Goal: Use online tool/utility: Use online tool/utility

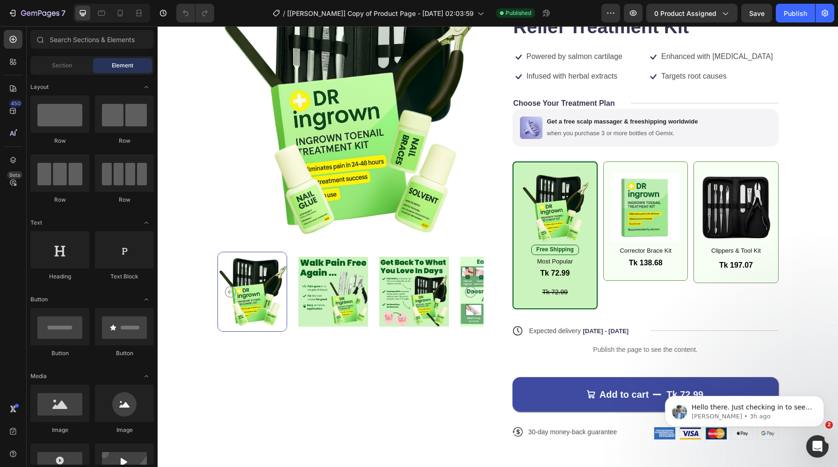
scroll to position [114, 0]
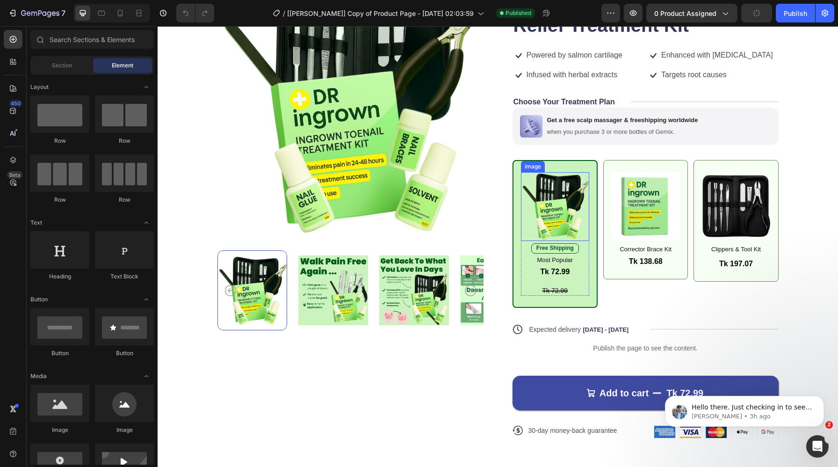
click at [547, 208] on img at bounding box center [555, 206] width 69 height 69
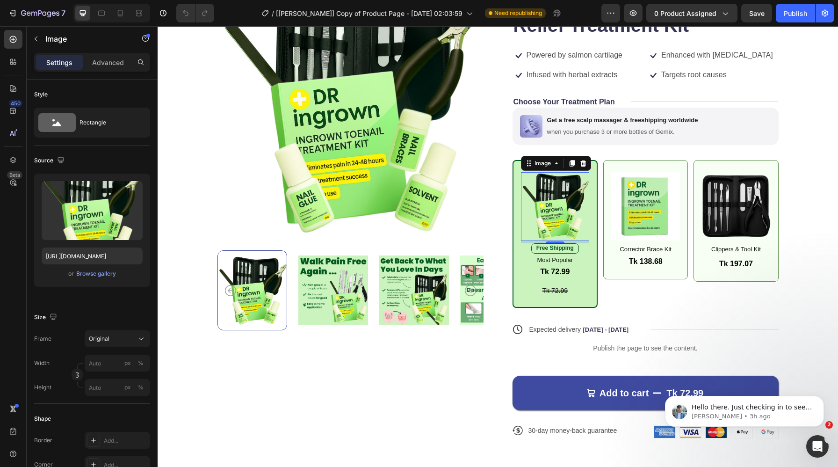
click at [539, 205] on img at bounding box center [555, 206] width 69 height 69
click at [102, 259] on input "[URL][DOMAIN_NAME]" at bounding box center [92, 256] width 101 height 17
click at [652, 200] on img at bounding box center [646, 206] width 69 height 69
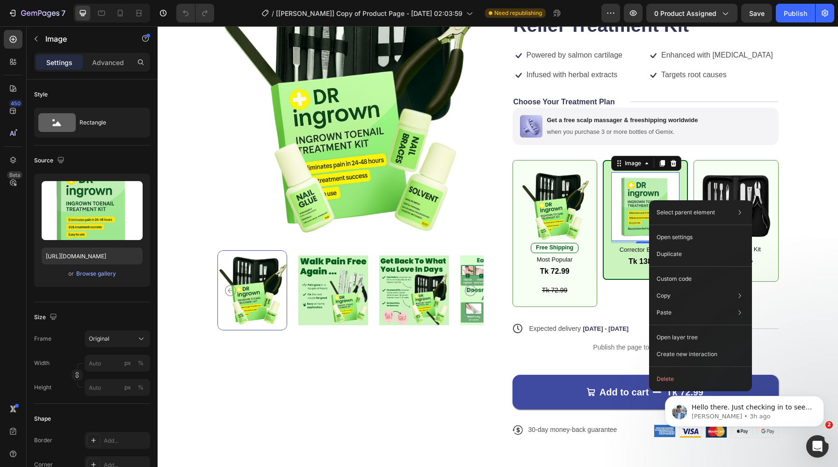
click at [645, 206] on img at bounding box center [646, 206] width 69 height 69
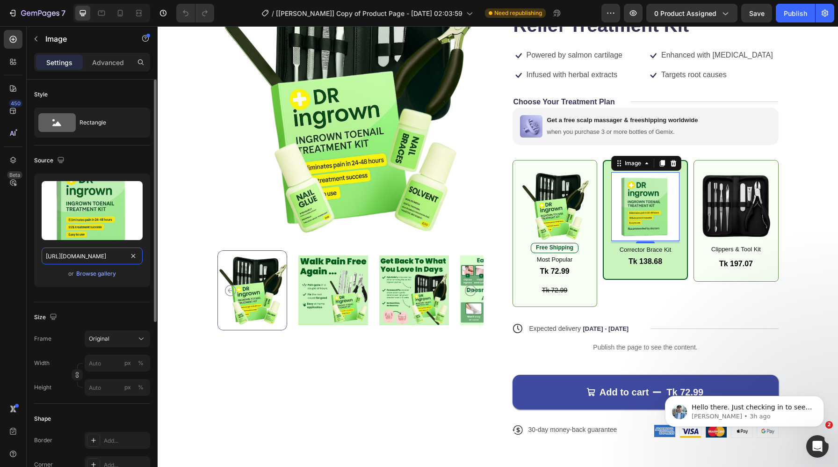
click at [109, 259] on input "[URL][DOMAIN_NAME]" at bounding box center [92, 256] width 101 height 17
click at [726, 212] on img at bounding box center [736, 206] width 69 height 69
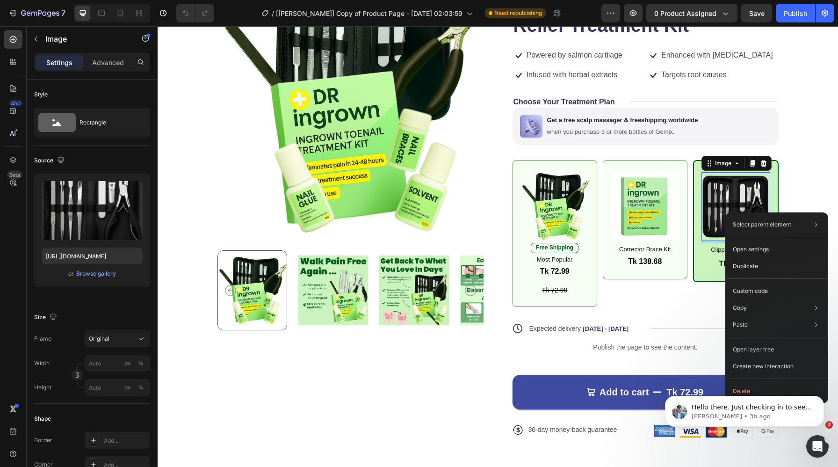
click at [718, 197] on img at bounding box center [736, 206] width 69 height 69
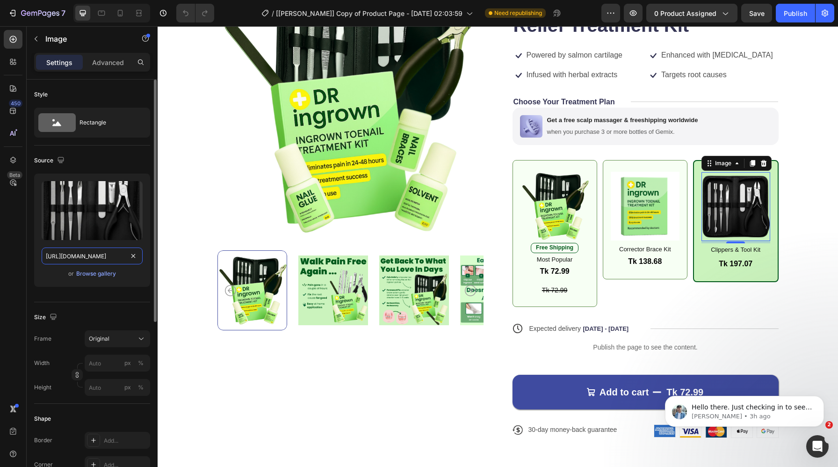
click at [94, 255] on input "[URL][DOMAIN_NAME]" at bounding box center [92, 256] width 101 height 17
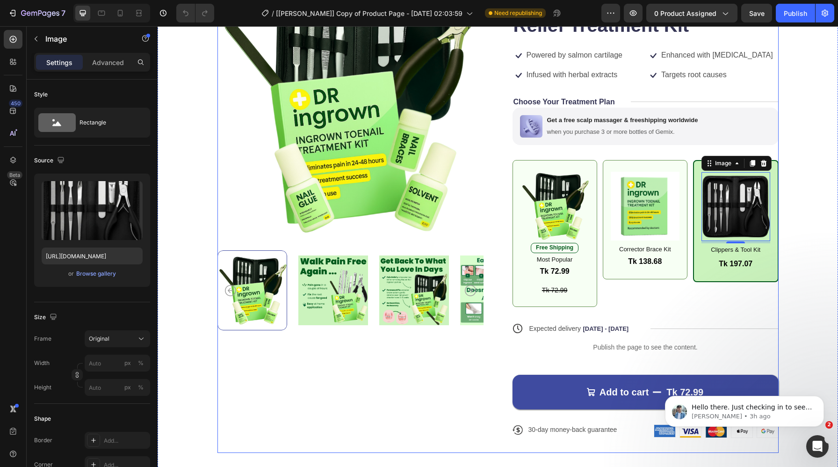
click at [451, 377] on div "Product Images" at bounding box center [351, 211] width 266 height 484
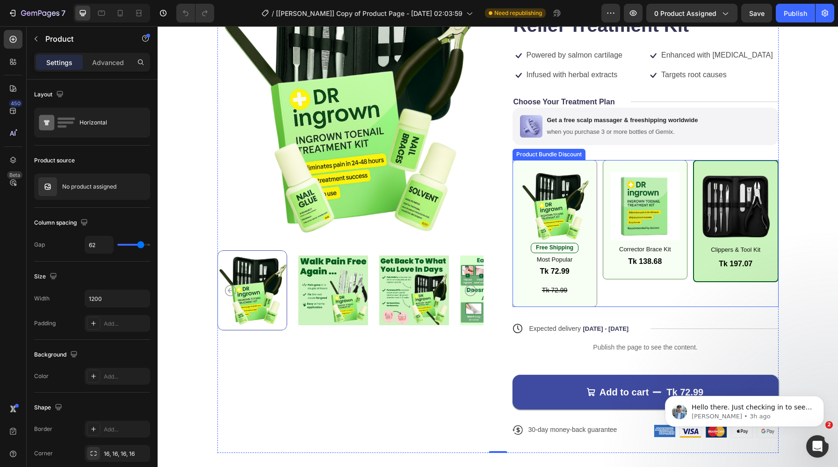
click at [516, 279] on div "Image Free Shipping Text Block Most Popular Text Block Tk 72.99 Product Price P…" at bounding box center [555, 233] width 85 height 147
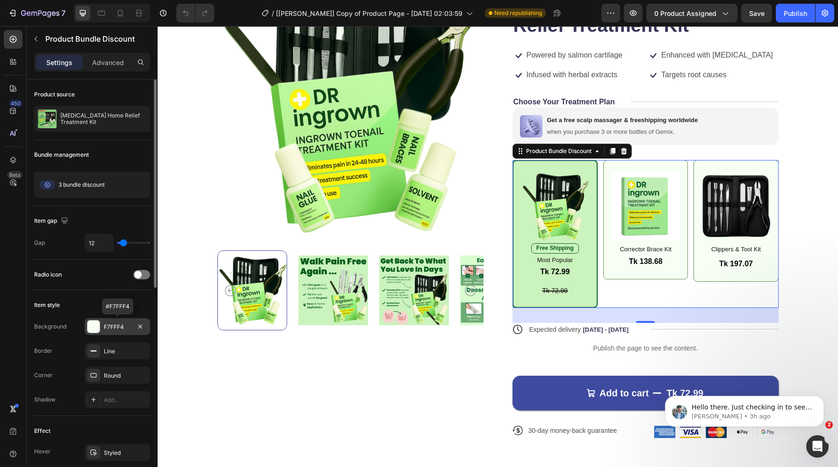
click at [120, 328] on div "F7FFF4" at bounding box center [117, 327] width 27 height 8
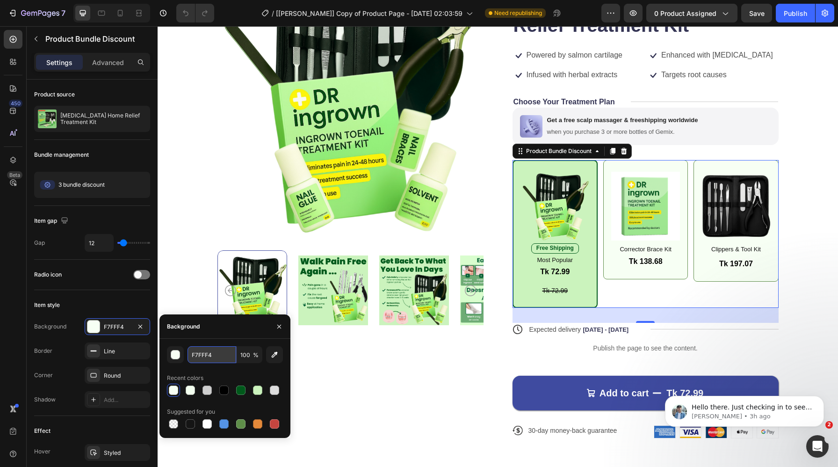
click at [210, 353] on input "F7FFF4" at bounding box center [212, 354] width 49 height 17
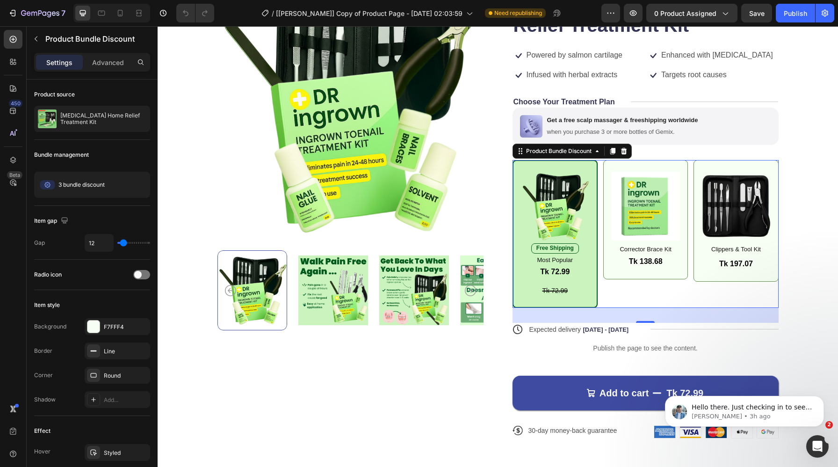
click at [529, 299] on div "Image Free Shipping Text Block Most Popular Text Block Tk 72.99 Product Price P…" at bounding box center [556, 234] width 86 height 148
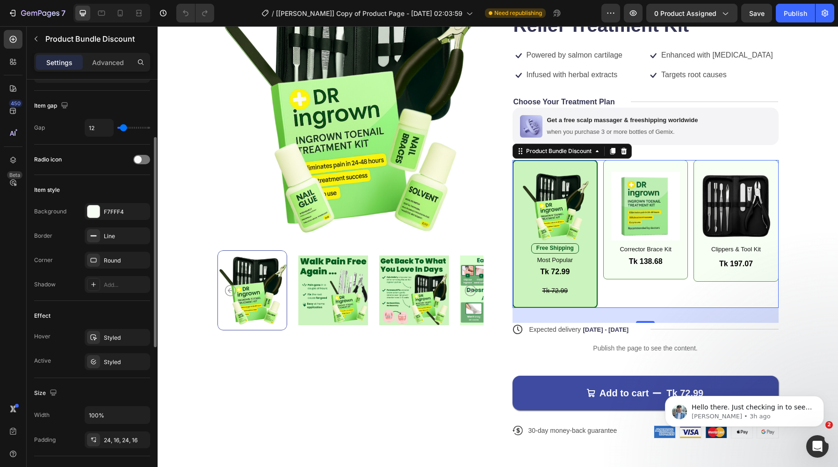
scroll to position [115, 0]
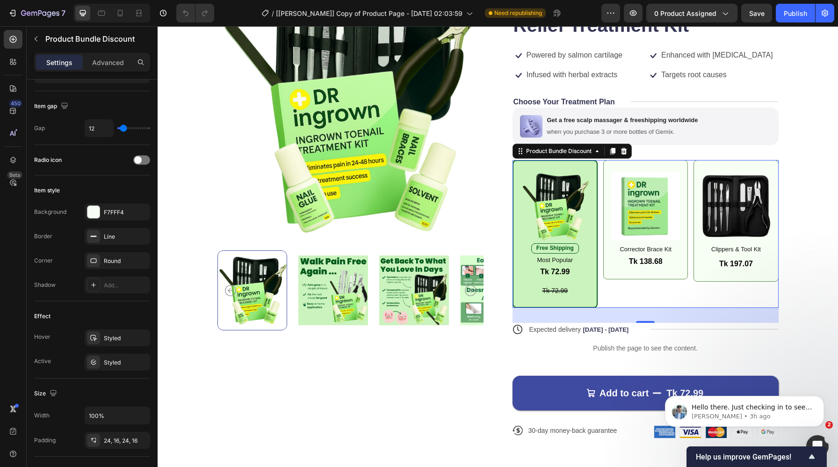
click at [523, 302] on div "Image Free Shipping Text Block Most Popular Text Block Tk 72.99 Product Price P…" at bounding box center [556, 234] width 86 height 148
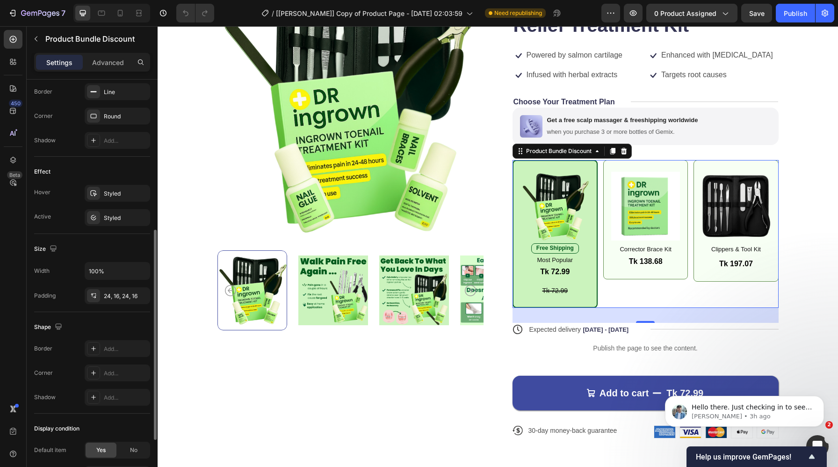
scroll to position [255, 0]
click at [114, 226] on div "Styled" at bounding box center [118, 221] width 66 height 17
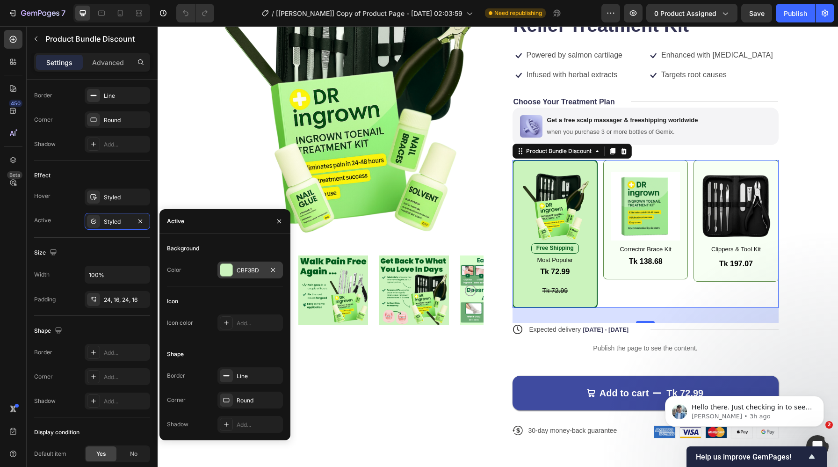
click at [254, 269] on div "CBF3BD" at bounding box center [250, 270] width 27 height 8
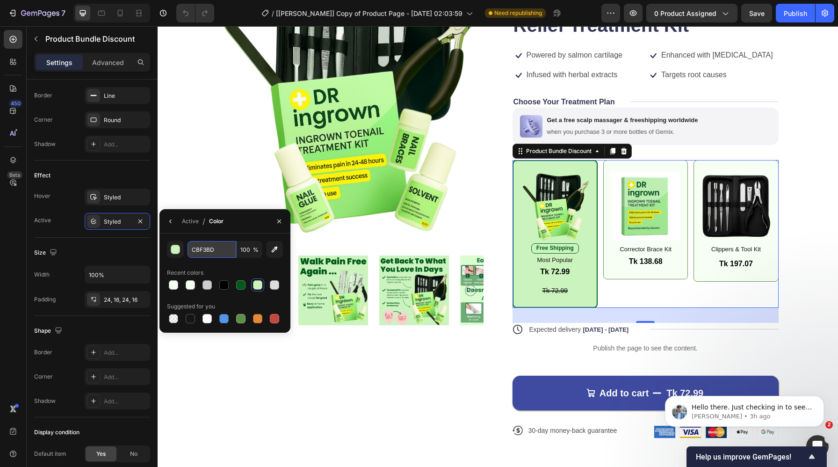
click at [206, 255] on input "CBF3BD" at bounding box center [212, 249] width 49 height 17
click at [514, 260] on div "Image Free Shipping Text Block Most Popular Text Block Tk 72.99 Product Price P…" at bounding box center [556, 234] width 86 height 148
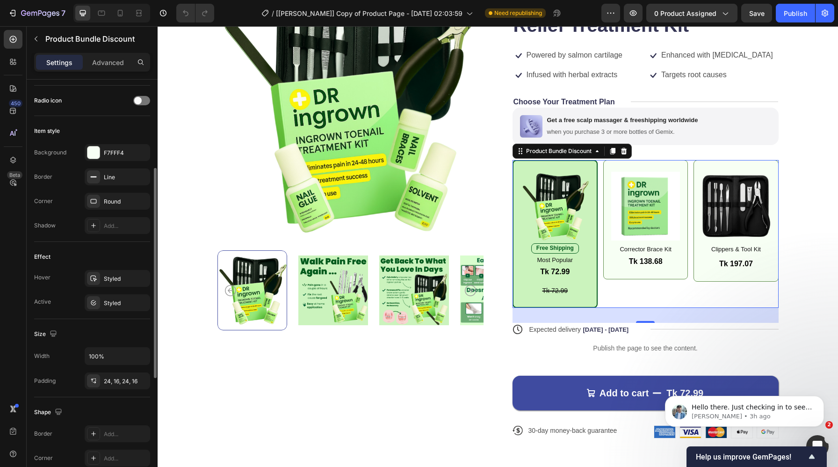
scroll to position [168, 0]
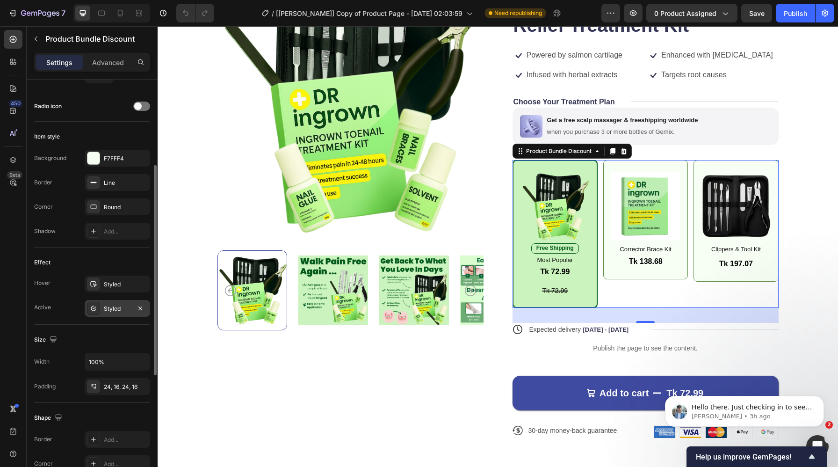
click at [116, 313] on div "Styled" at bounding box center [118, 308] width 66 height 17
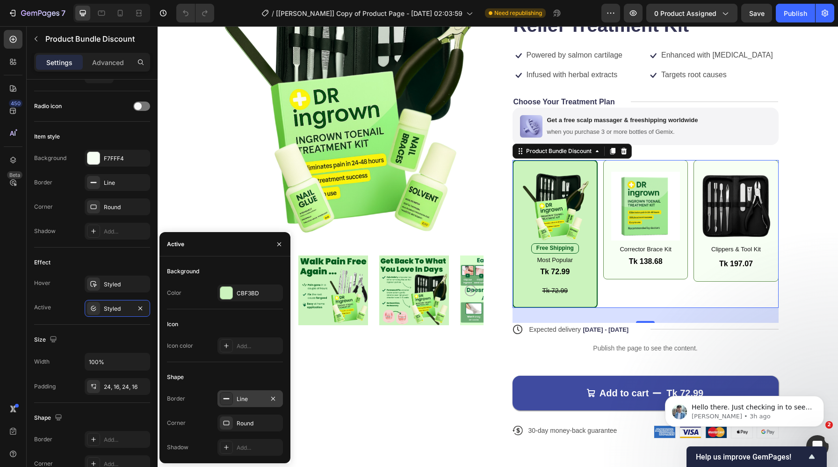
click at [255, 402] on div "Line" at bounding box center [250, 399] width 27 height 8
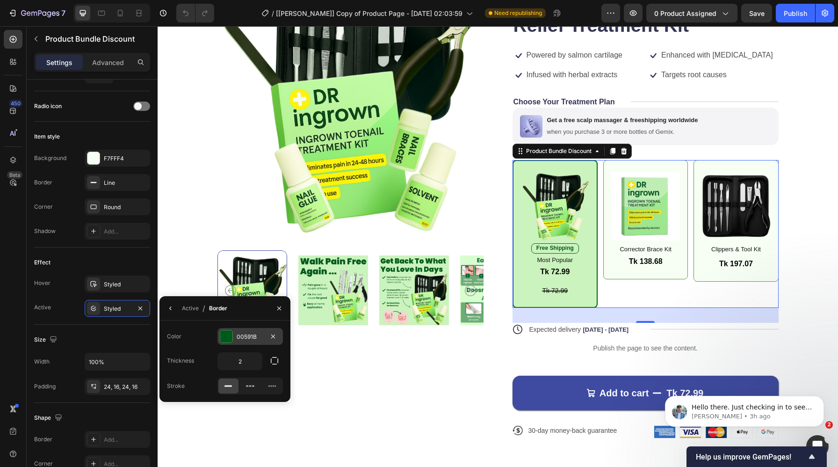
click at [257, 333] on div "00591B" at bounding box center [250, 337] width 27 height 8
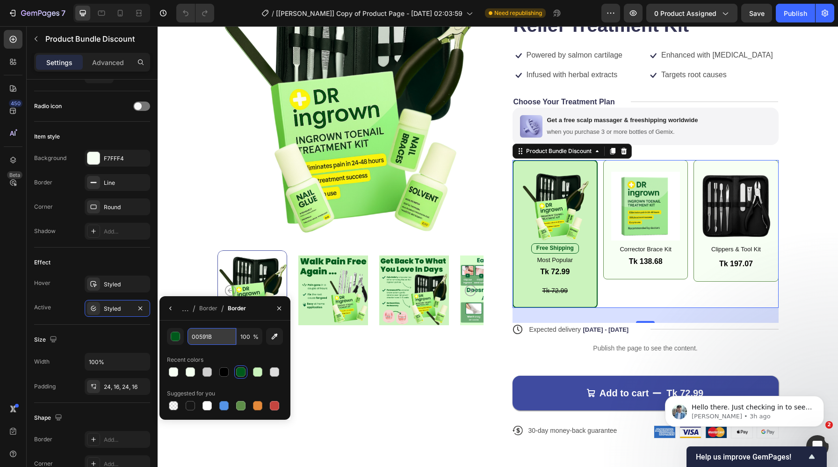
click at [203, 336] on input "00591B" at bounding box center [212, 336] width 49 height 17
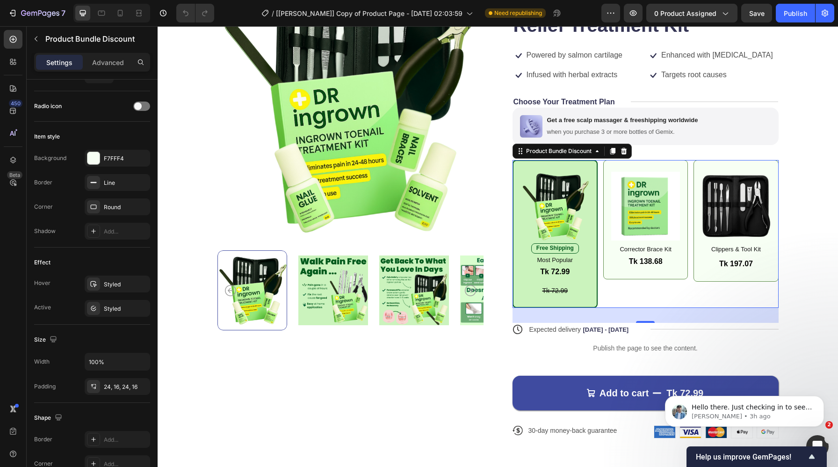
click at [13, 304] on div "450 Beta" at bounding box center [13, 215] width 19 height 370
click at [559, 246] on p "Free Shipping" at bounding box center [555, 248] width 37 height 7
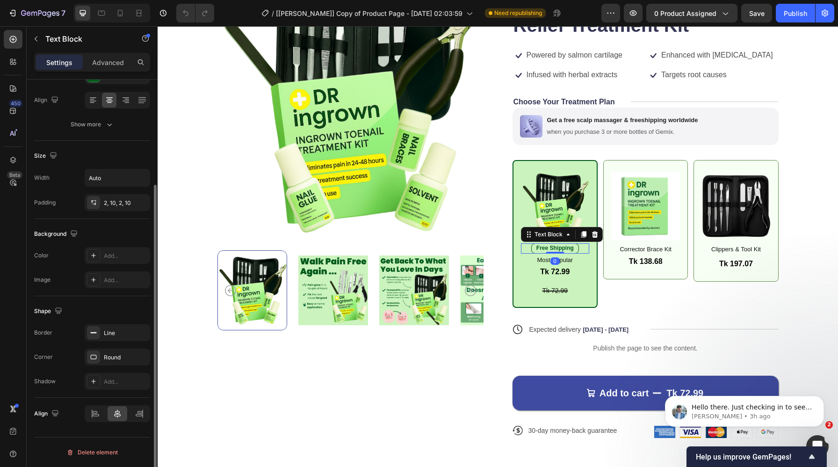
scroll to position [0, 0]
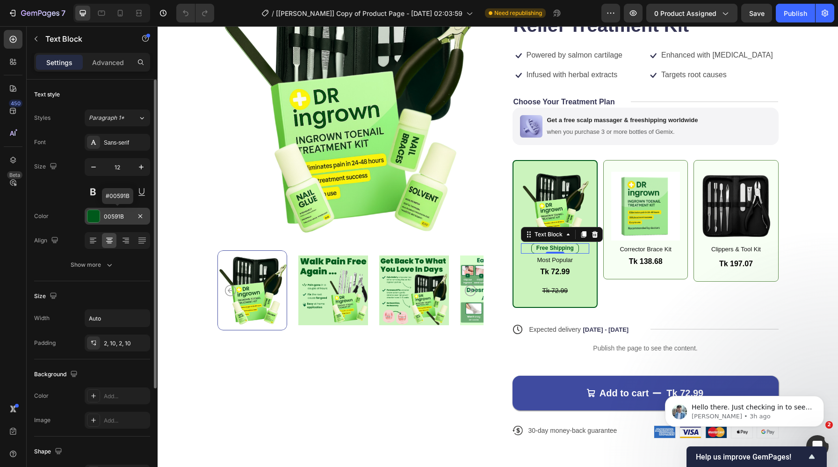
click at [118, 216] on div "00591B" at bounding box center [117, 216] width 27 height 8
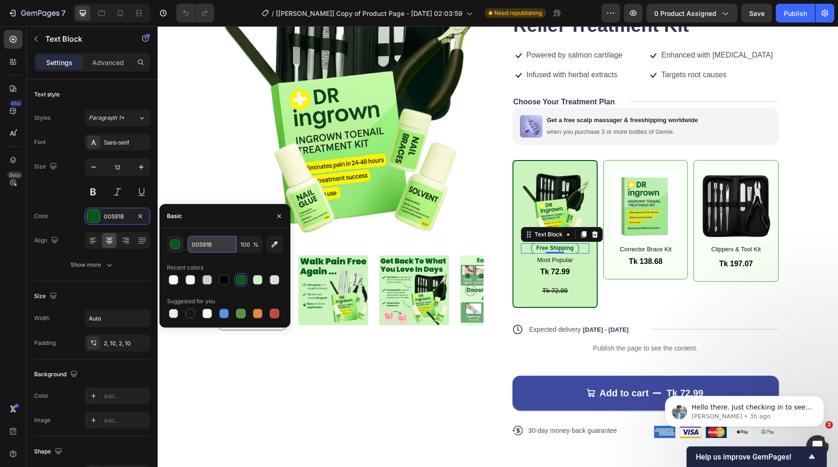
click at [212, 244] on input "00591B" at bounding box center [212, 244] width 49 height 17
click at [654, 251] on div "Product Price" at bounding box center [650, 250] width 40 height 8
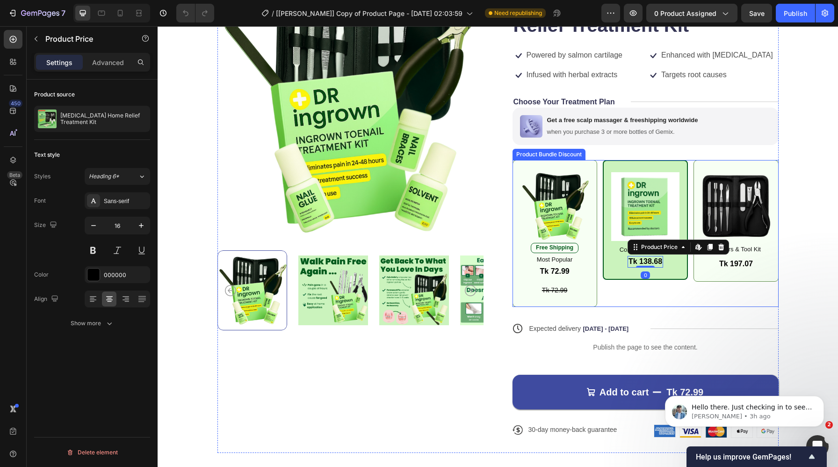
click at [625, 271] on div "Image Corrector Brace Kit Text Block Tk 138.68 Product Price Edit content in Sh…" at bounding box center [646, 220] width 86 height 120
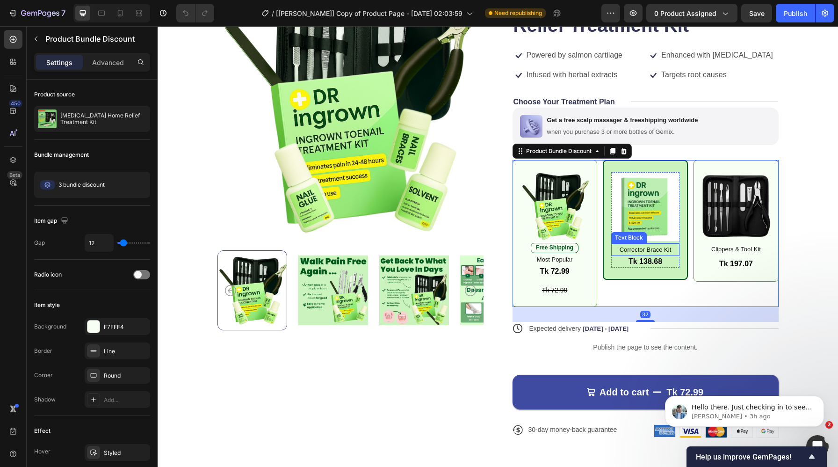
click at [626, 250] on p "Corrector Brace Kit" at bounding box center [645, 249] width 67 height 11
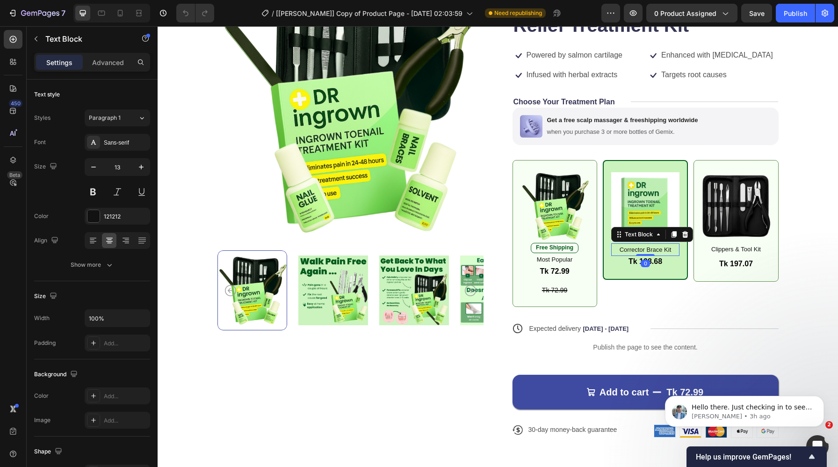
click at [626, 250] on p "Corrector Brace Kit" at bounding box center [645, 249] width 67 height 11
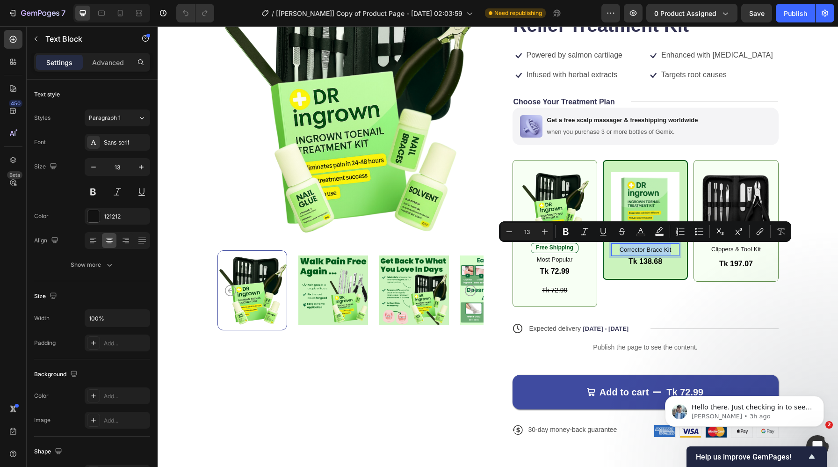
copy p "Corrector Brace Kit"
click at [658, 304] on div "Image Free Shipping Text Block Most Popular Text Block Tk 72.99 Product Price P…" at bounding box center [646, 233] width 266 height 147
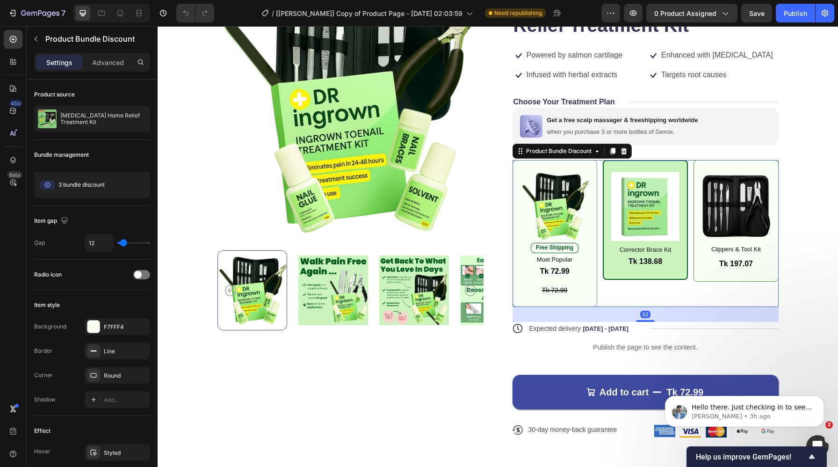
click at [586, 291] on div "Tk 72.99 Product Price Product Price Tk 72.99 Product Price Product Price Row" at bounding box center [555, 280] width 69 height 29
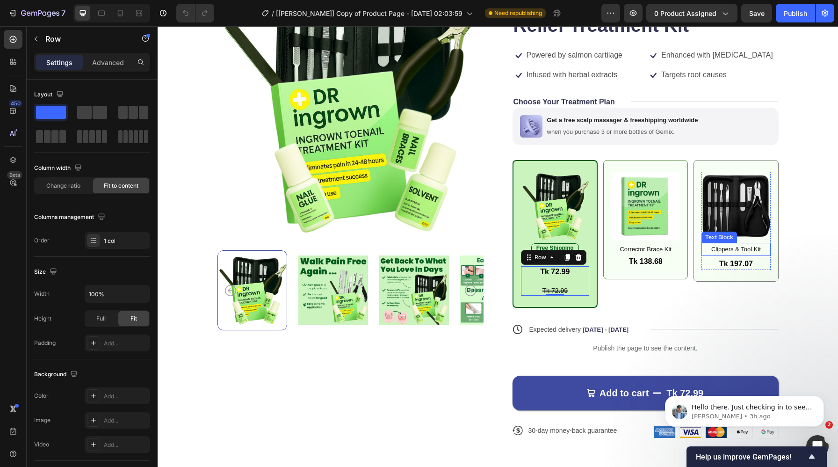
click at [746, 249] on p "Clippers & Tool Kit" at bounding box center [736, 249] width 67 height 11
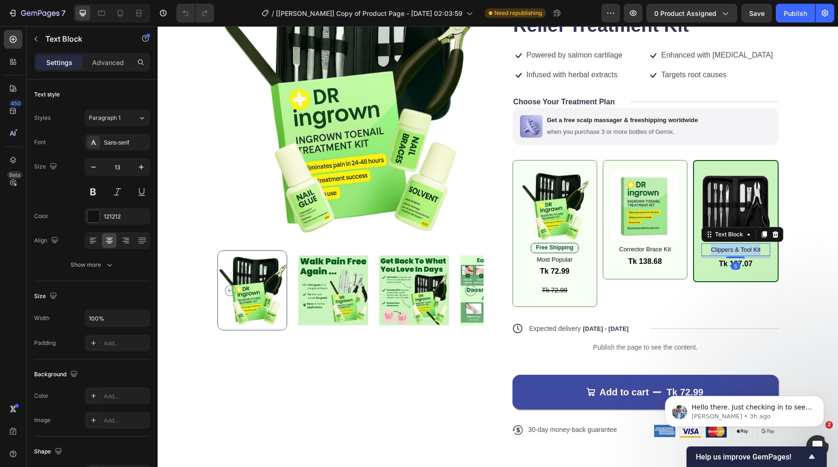
click at [746, 249] on p "Clippers & Tool Kit" at bounding box center [736, 249] width 67 height 11
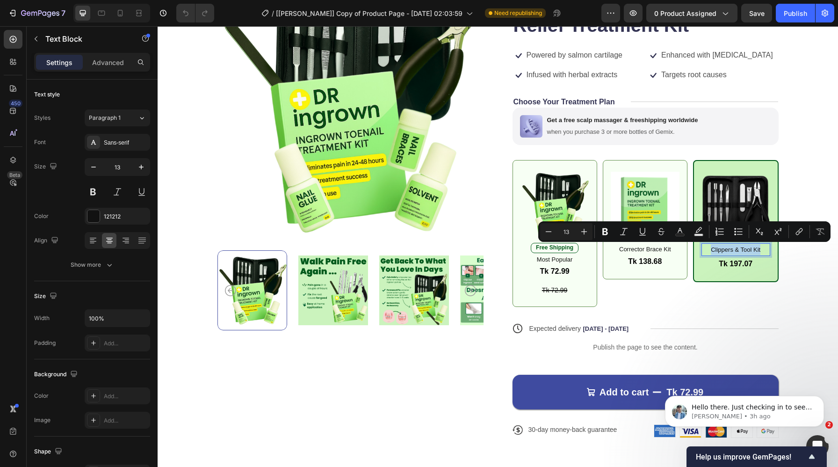
copy p "Clippers & Tool Kit"
click at [797, 295] on div "Product Images Icon Icon Icon Icon Icon Icon List 122,000+ Happy Customers Text…" at bounding box center [498, 211] width 606 height 484
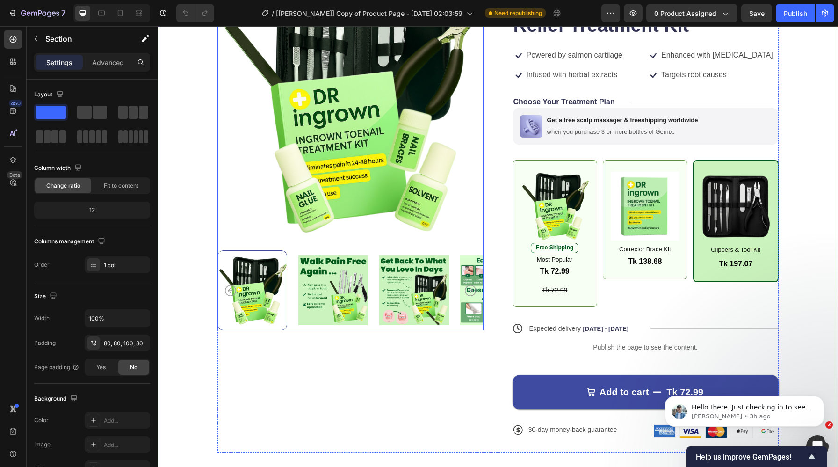
click at [416, 303] on img at bounding box center [414, 290] width 70 height 80
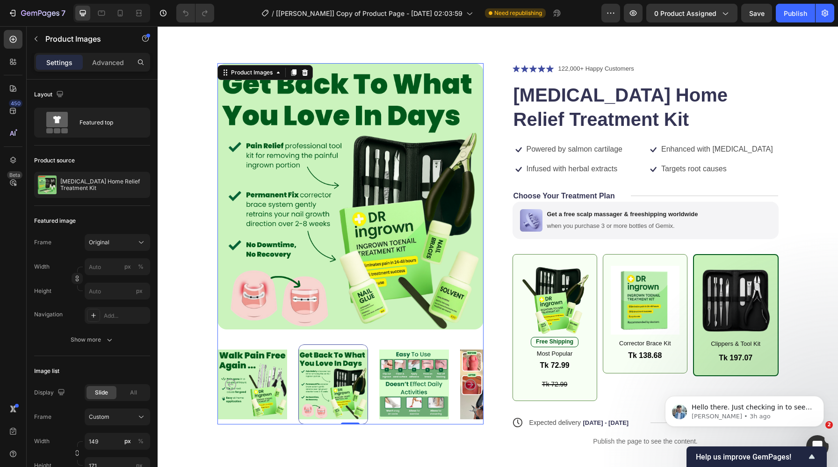
scroll to position [22, 0]
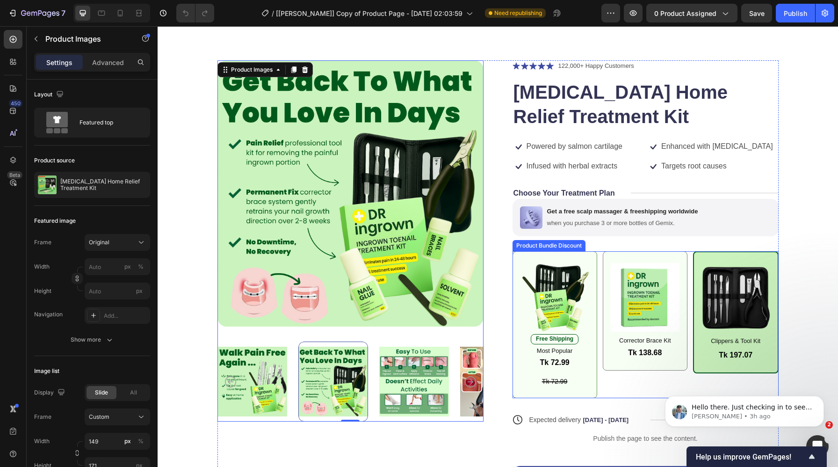
click at [611, 360] on div "Image Corrector Brace Kit Text Block Tk 138.68 Product Price Product Price Row …" at bounding box center [645, 310] width 85 height 119
